Goal: Information Seeking & Learning: Learn about a topic

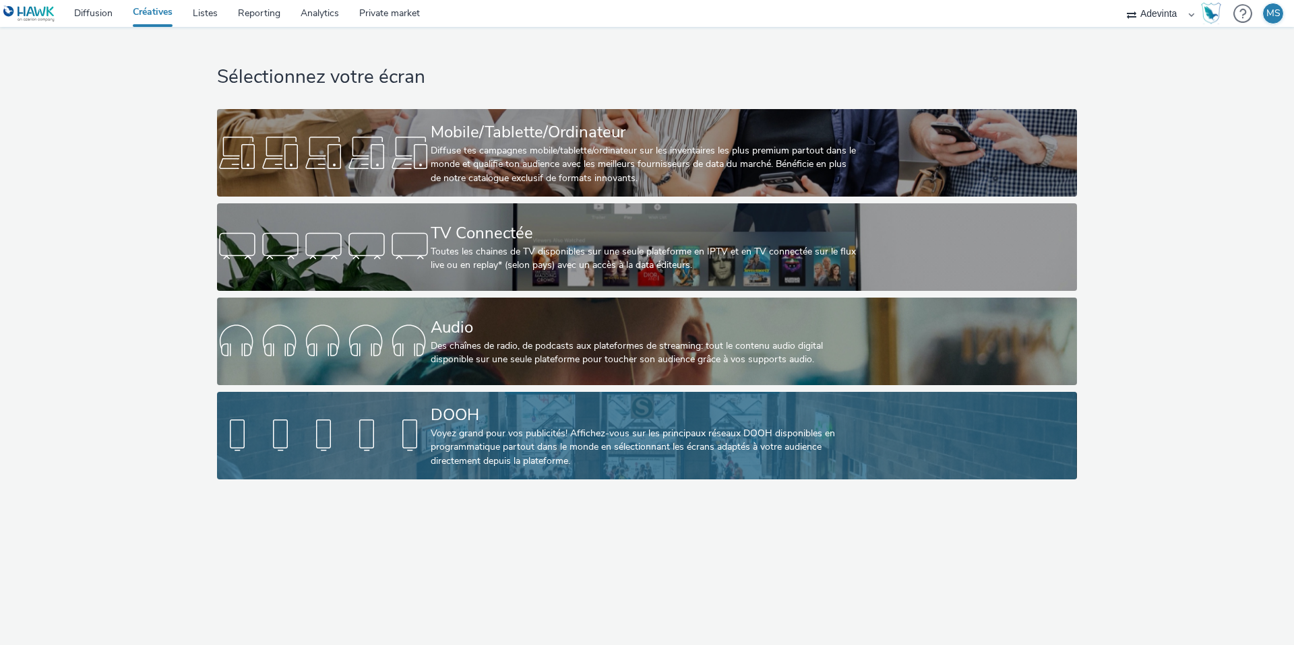
click at [425, 397] on link "DOOH Voyez grand pour vos publicités! Affichez-vous sur les principaux réseaux …" at bounding box center [646, 436] width 859 height 88
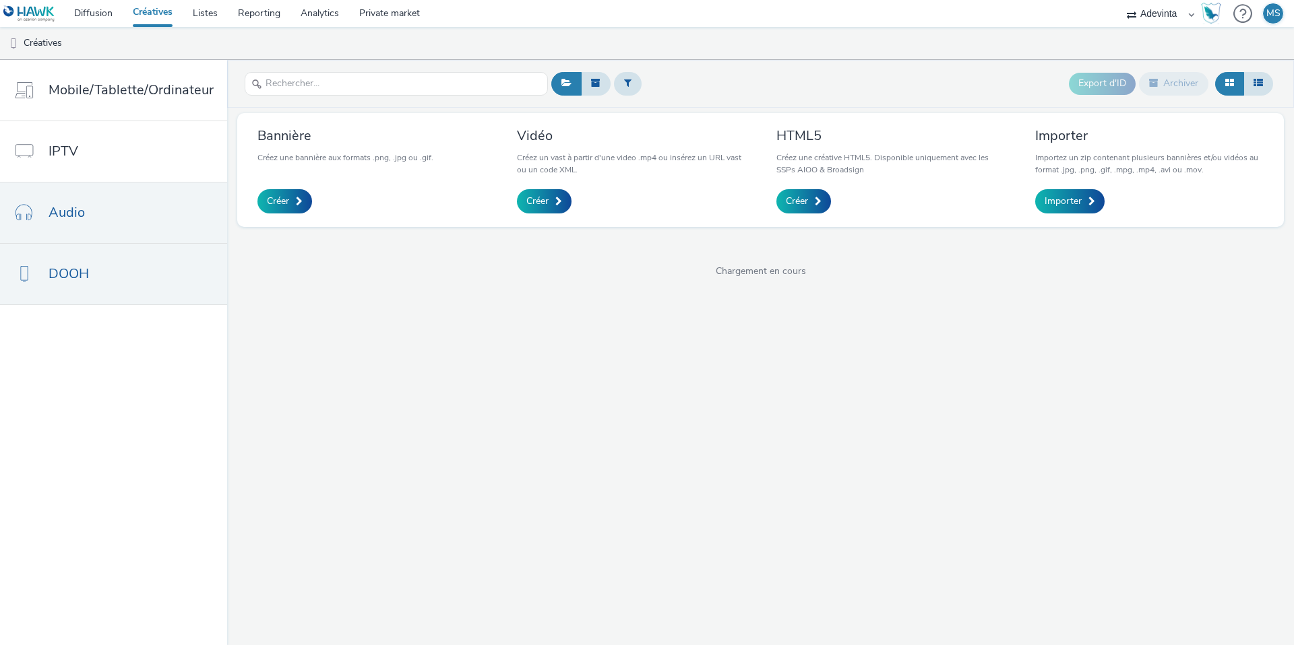
click at [165, 209] on link "Audio" at bounding box center [113, 213] width 227 height 61
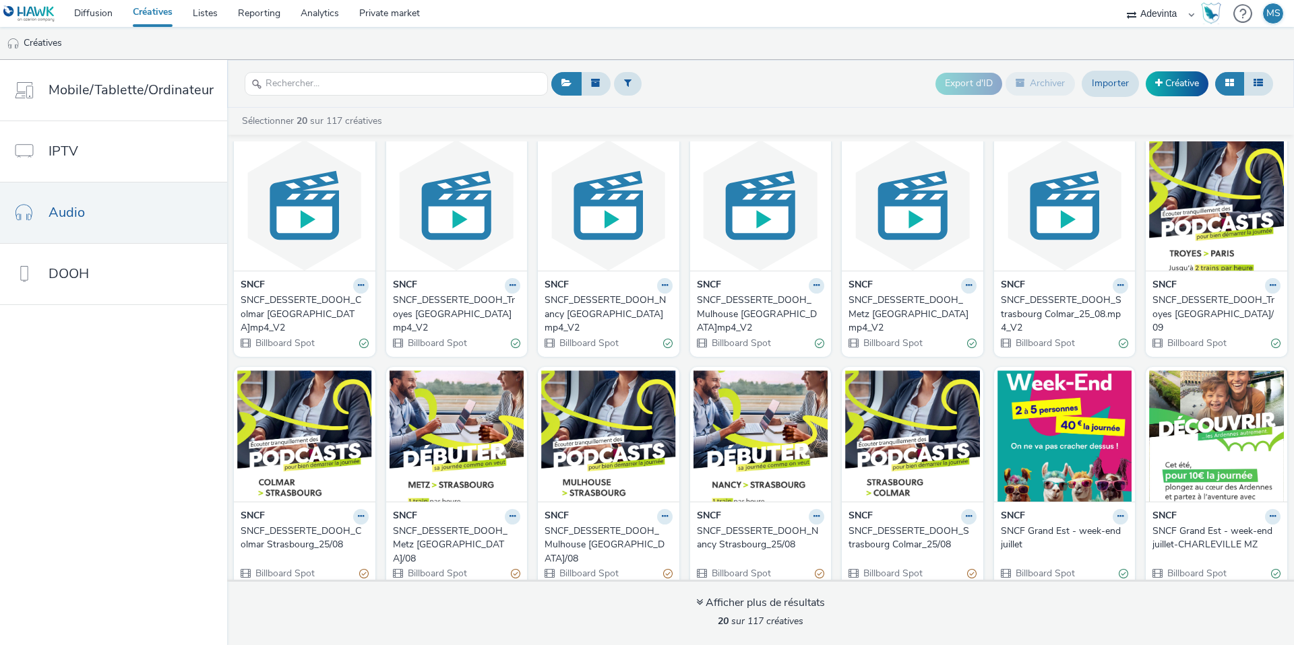
scroll to position [16, 0]
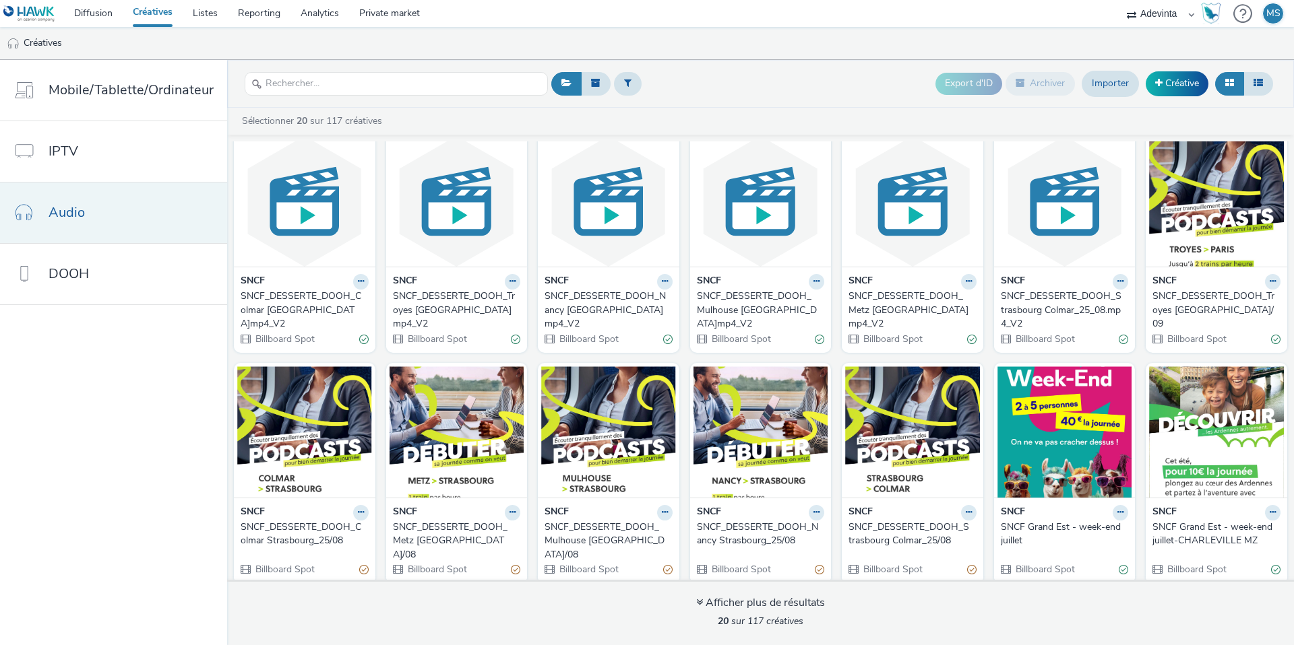
click at [168, 216] on link "Audio" at bounding box center [113, 213] width 227 height 61
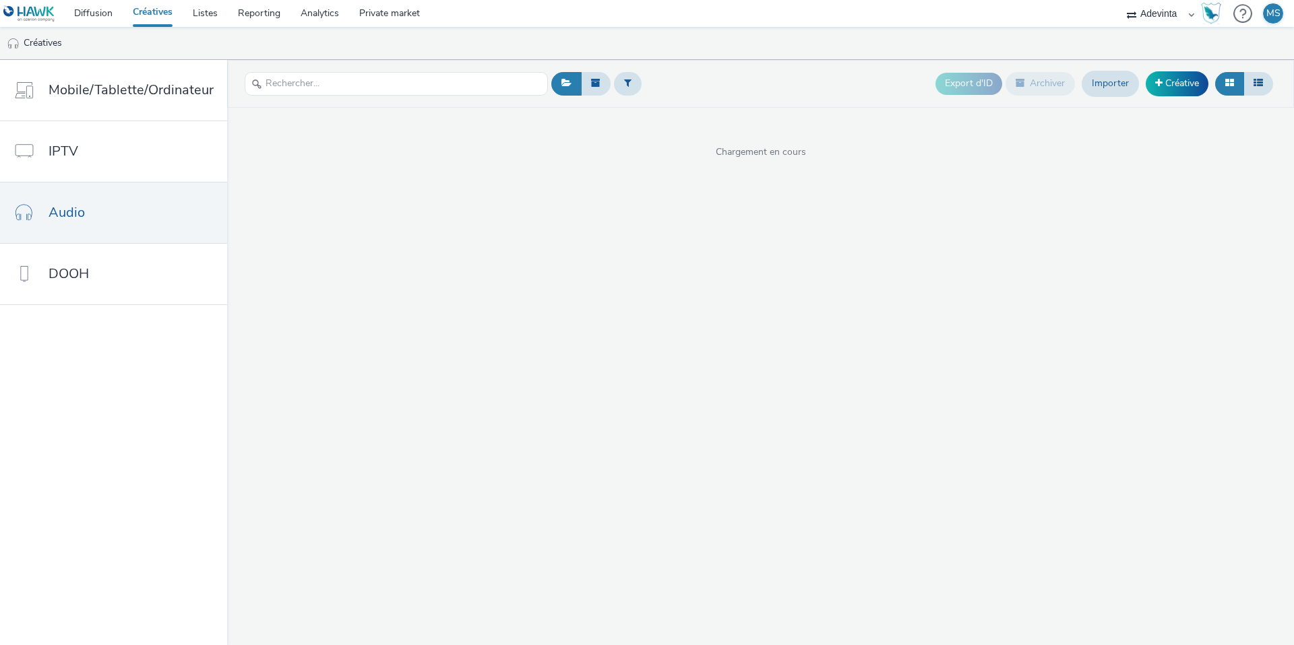
click at [160, 7] on link "Créatives" at bounding box center [153, 13] width 60 height 27
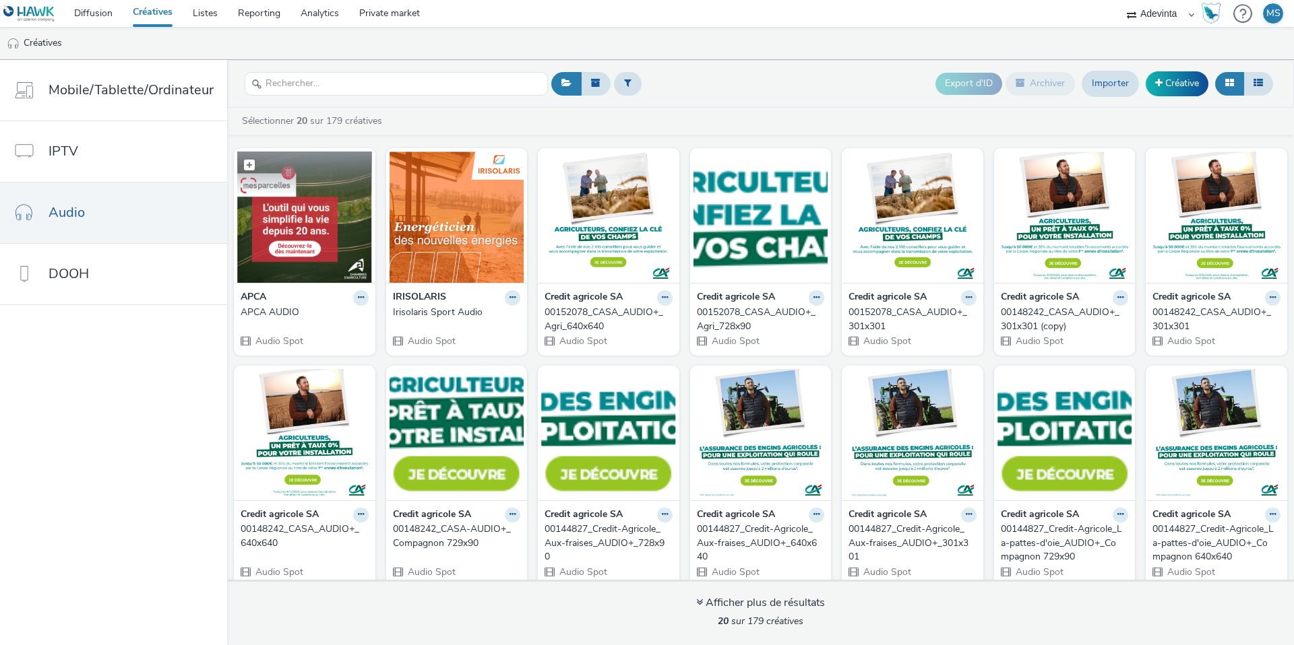
click at [322, 187] on figcaption at bounding box center [304, 173] width 135 height 43
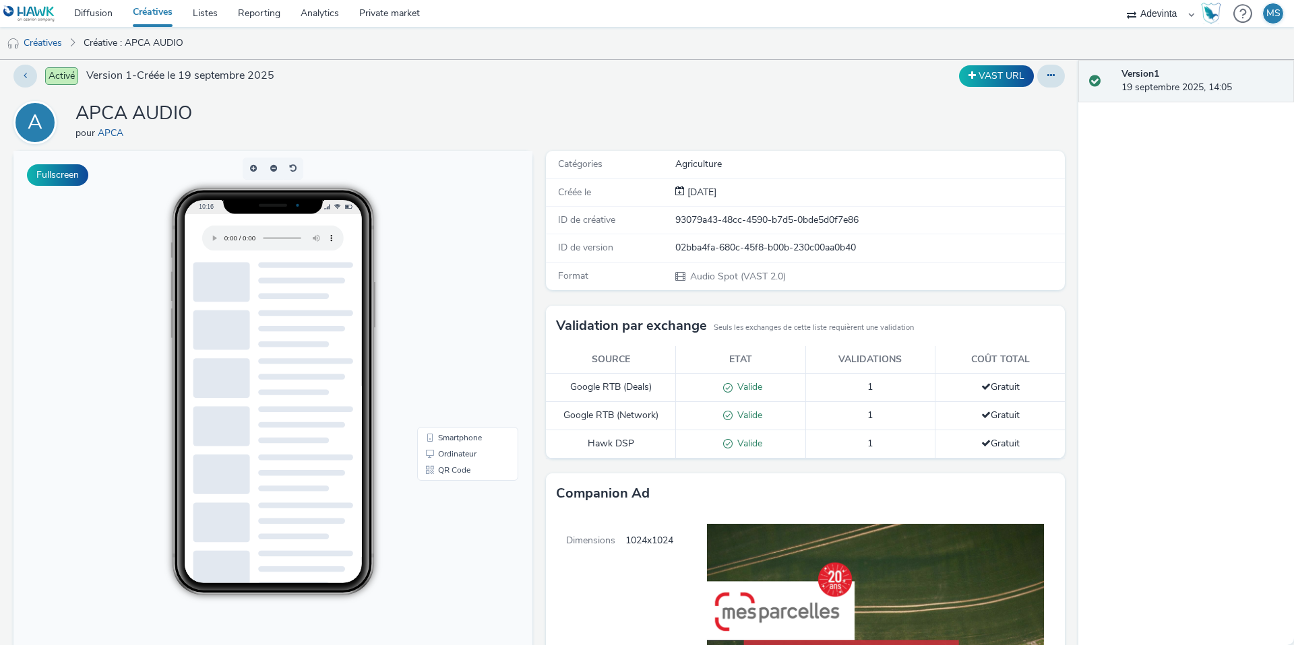
scroll to position [10, 0]
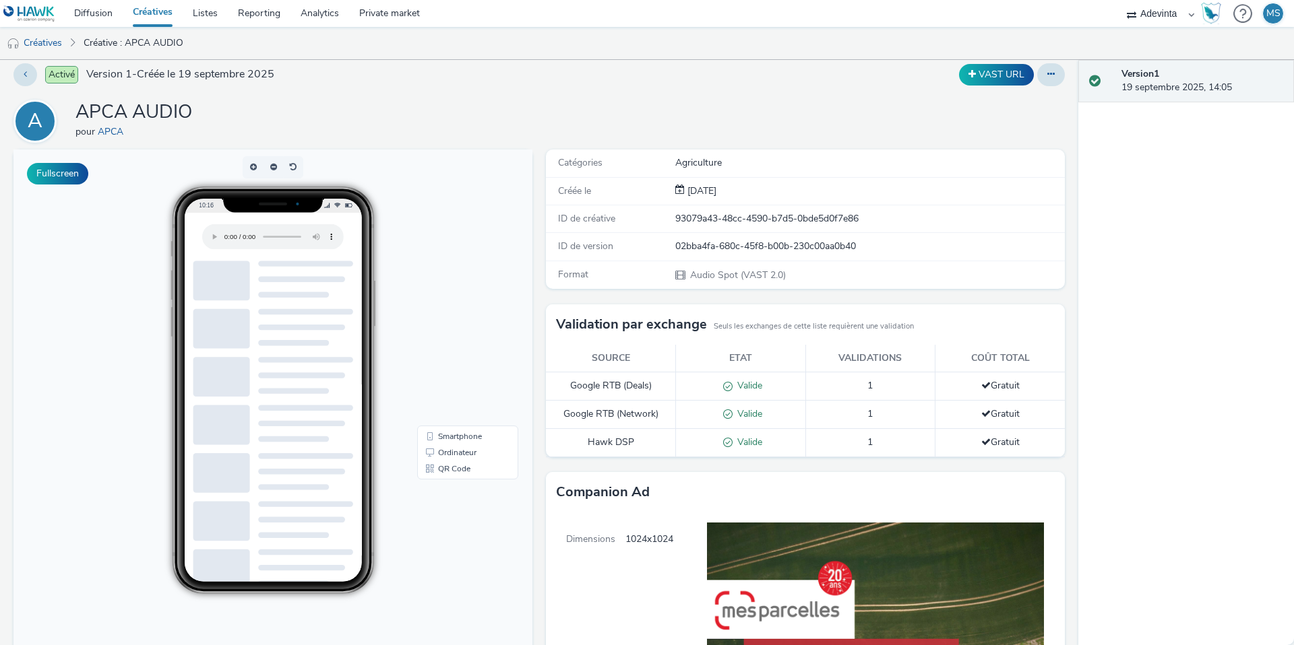
click at [96, 182] on body "10:16 Smartphone Ordinateur QR Code" at bounding box center [272, 426] width 519 height 552
click at [82, 180] on button "Fullscreen" at bounding box center [57, 174] width 61 height 22
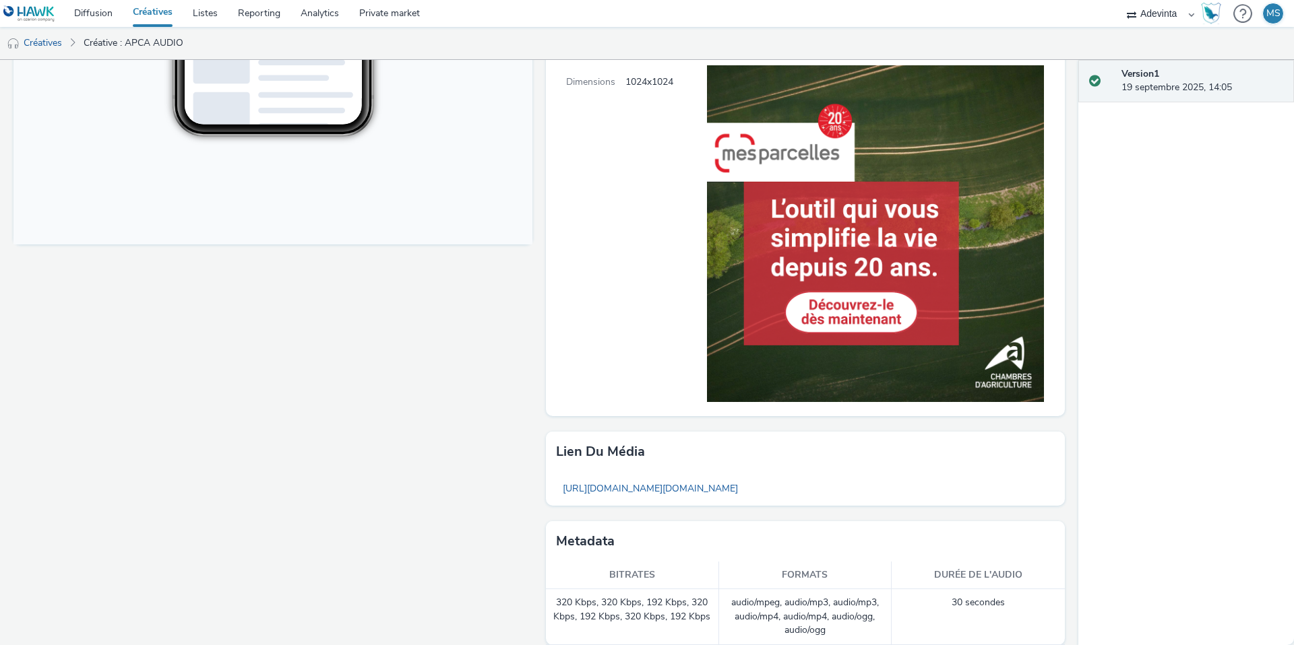
scroll to position [470, 0]
